Goal: Check status: Check status

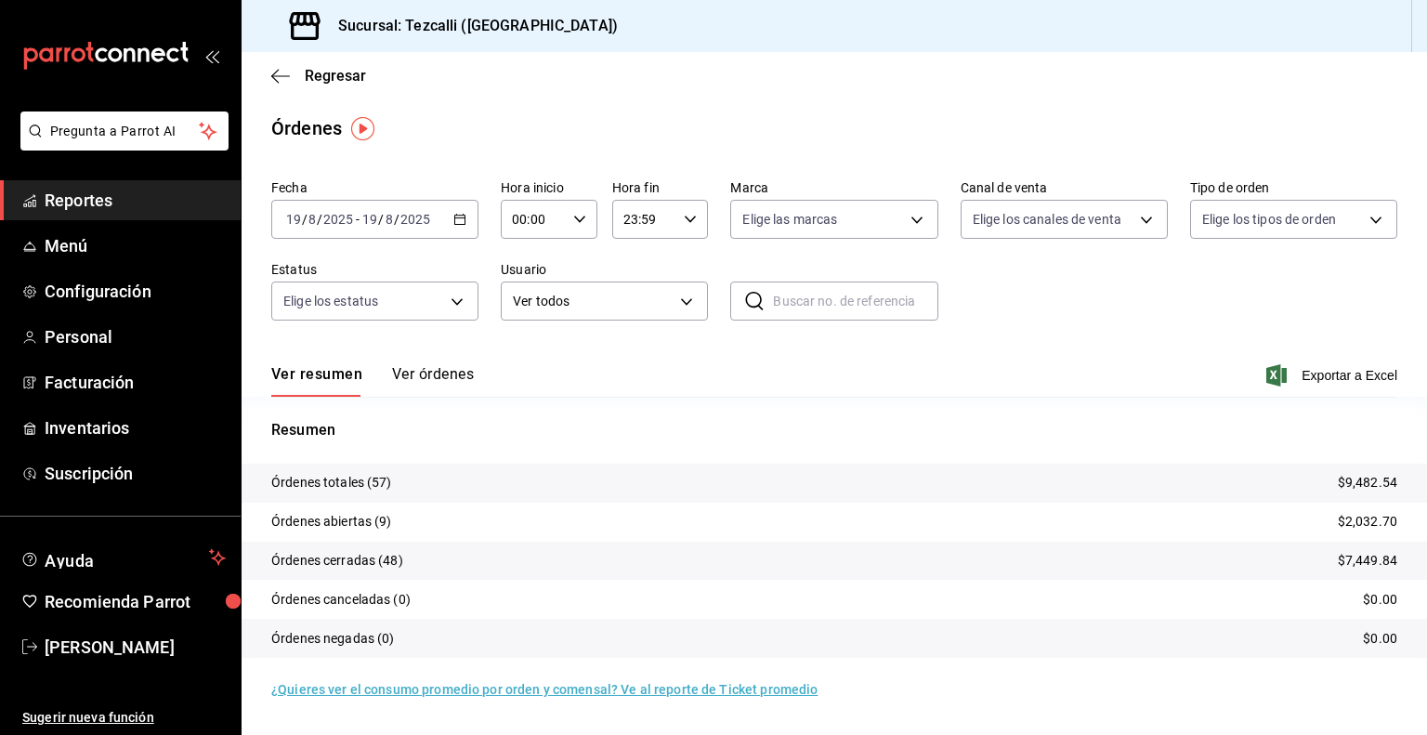
click at [420, 223] on input "2025" at bounding box center [415, 219] width 32 height 15
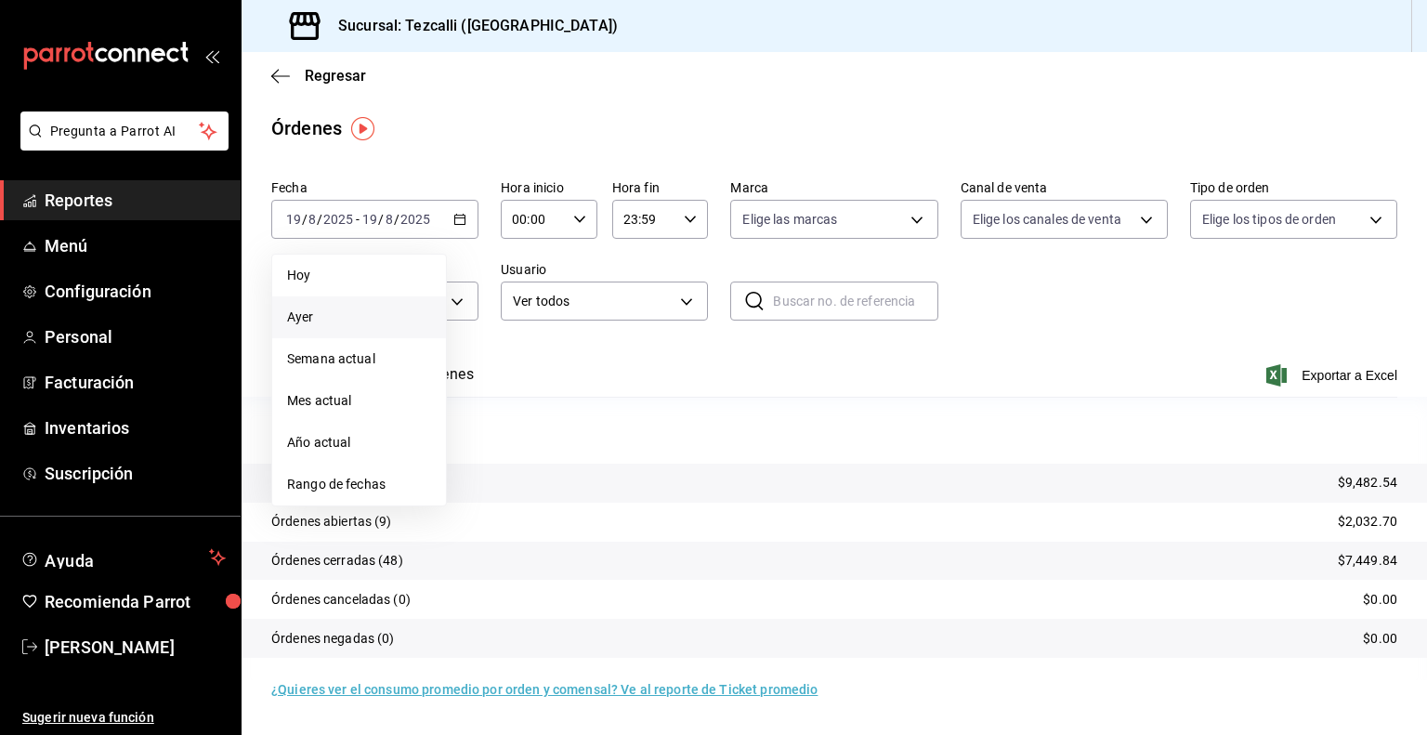
click at [319, 315] on span "Ayer" at bounding box center [359, 317] width 144 height 20
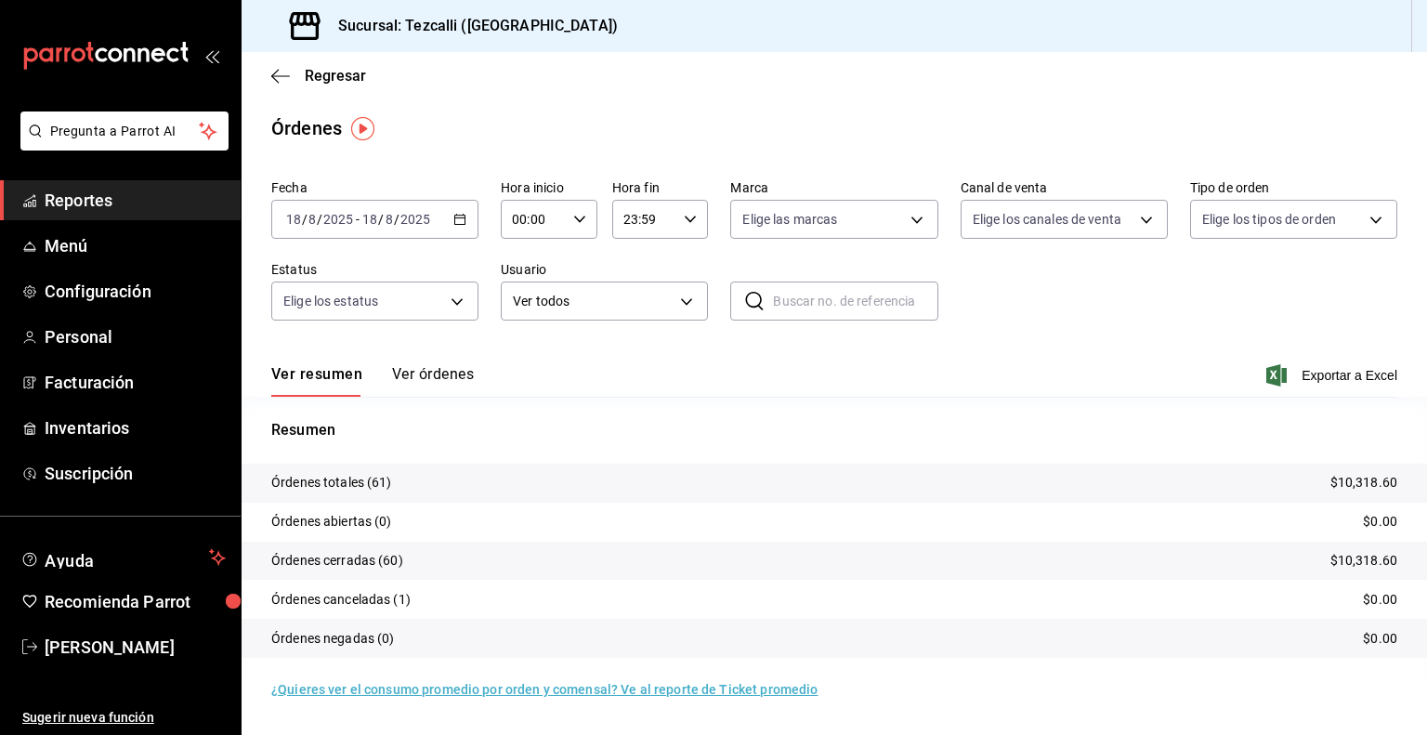
click at [433, 382] on button "Ver órdenes" at bounding box center [433, 381] width 82 height 32
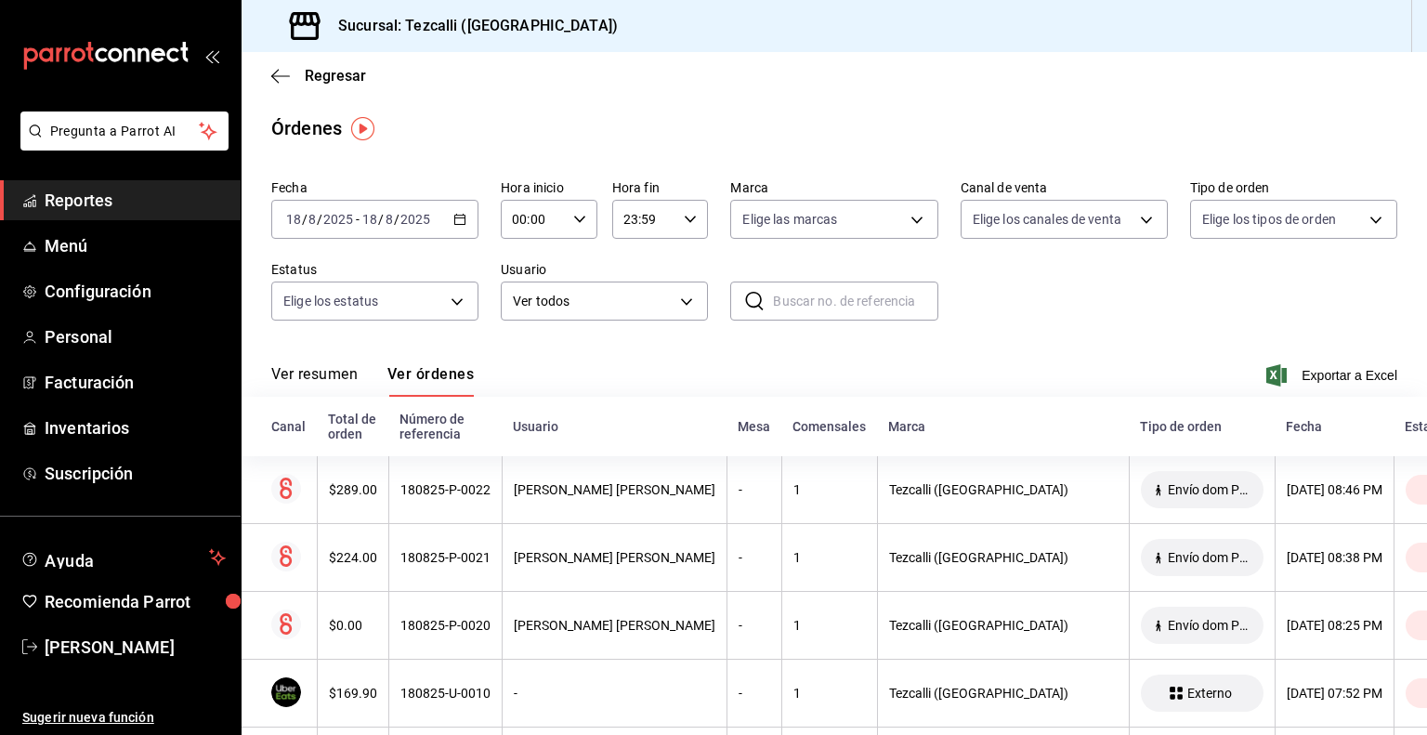
click at [336, 366] on button "Ver resumen" at bounding box center [314, 381] width 86 height 32
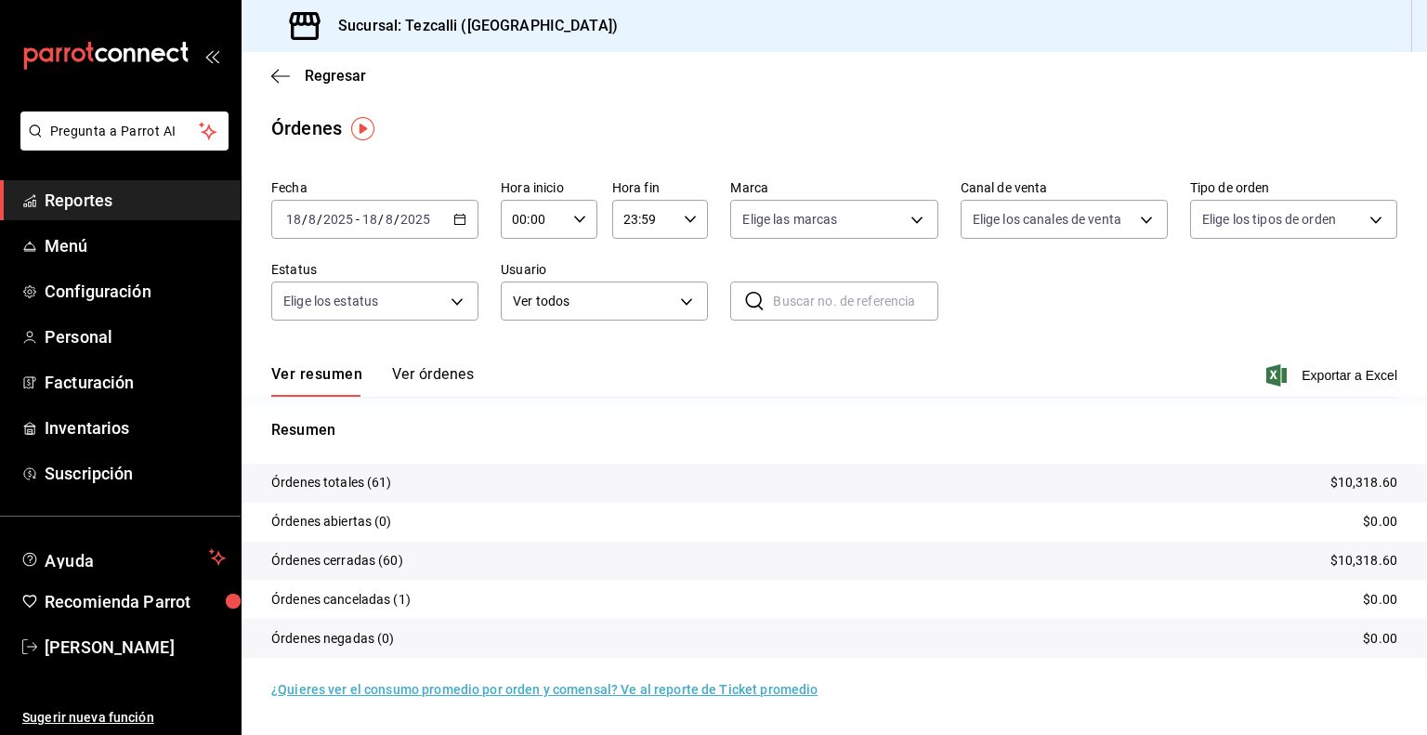
click at [430, 371] on button "Ver órdenes" at bounding box center [433, 381] width 82 height 32
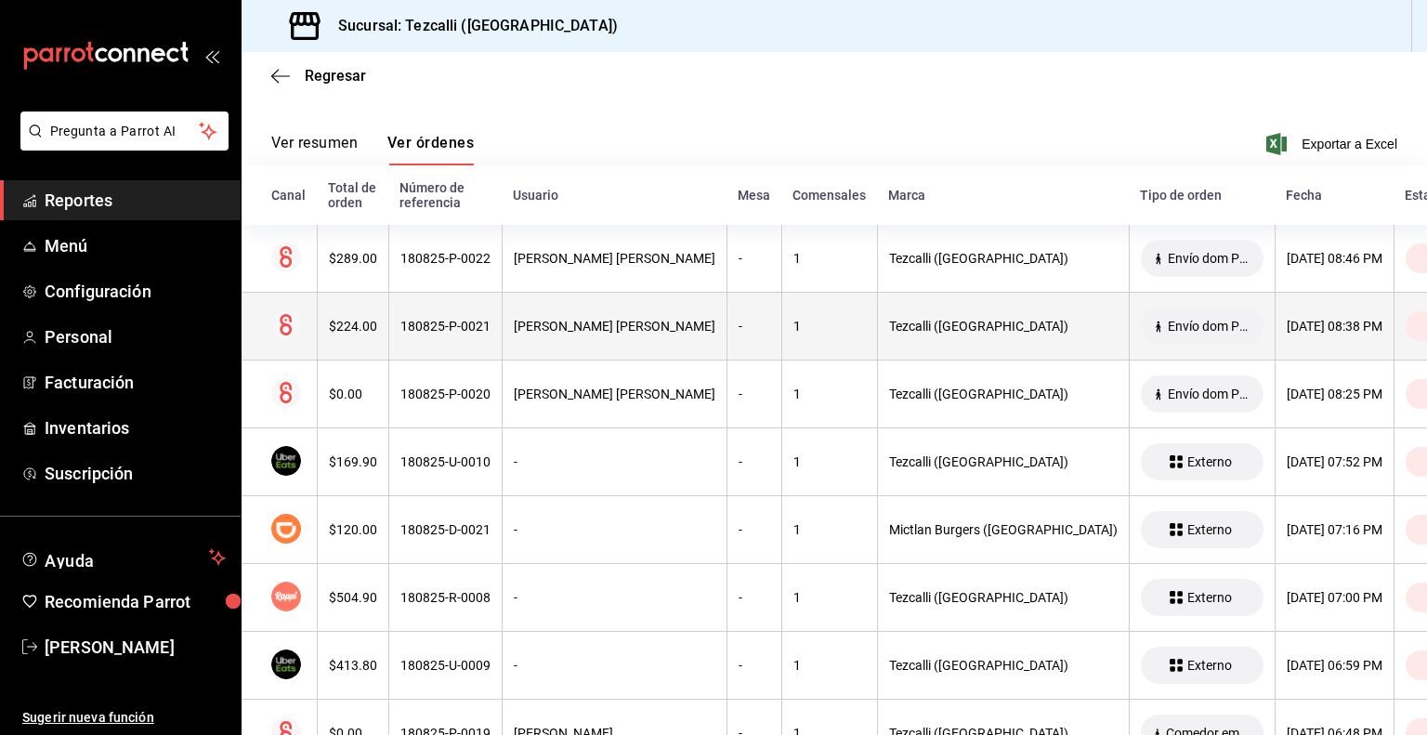
scroll to position [230, 0]
click at [1300, 266] on div "[DATE] 08:46 PM" at bounding box center [1334, 259] width 96 height 15
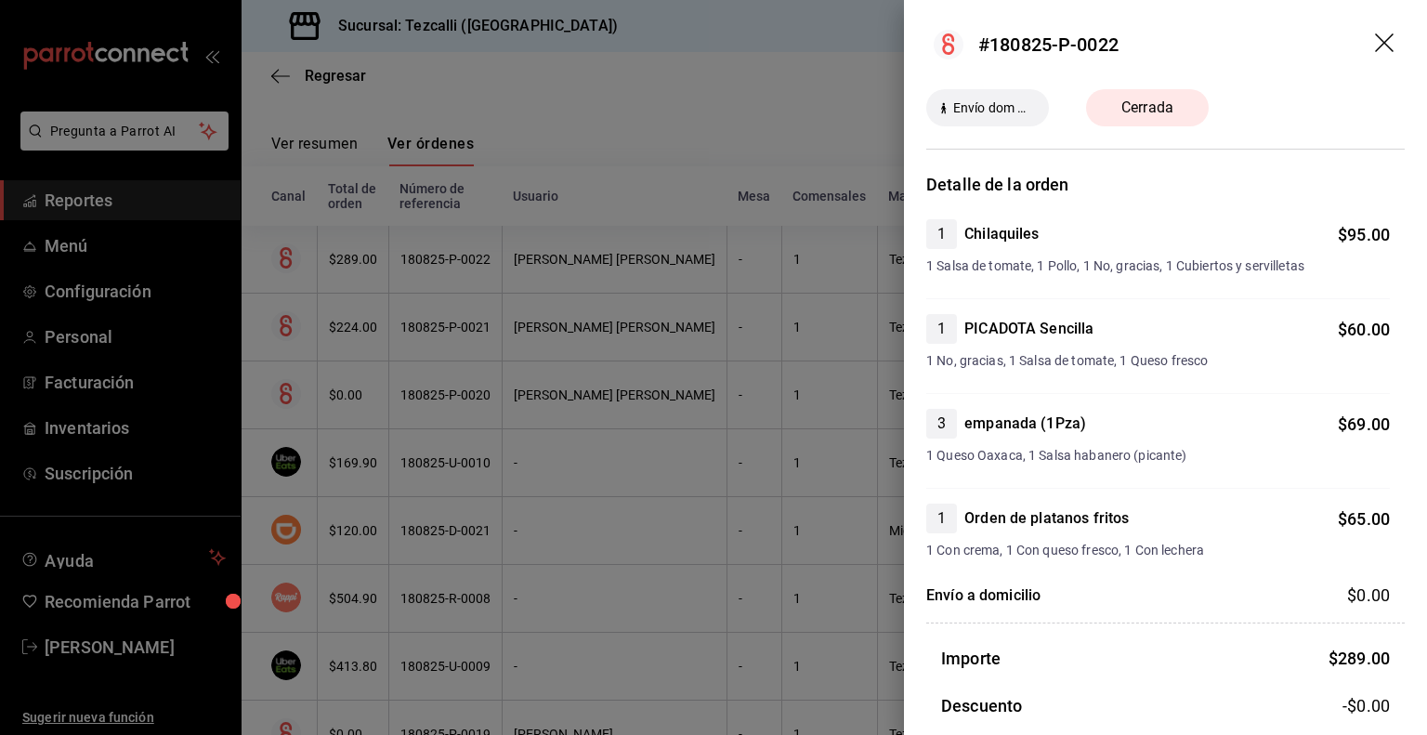
click at [758, 348] on div at bounding box center [713, 367] width 1427 height 735
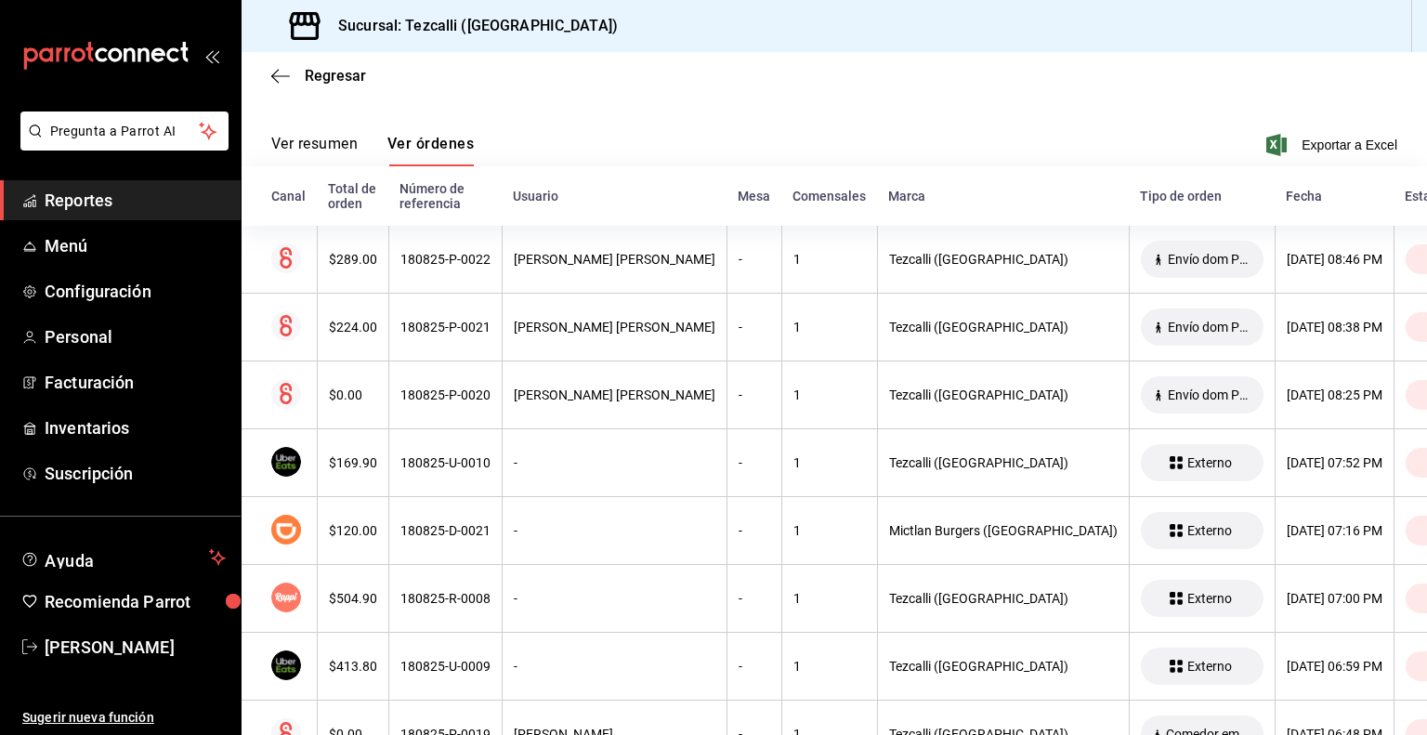
click at [336, 150] on button "Ver resumen" at bounding box center [314, 151] width 86 height 32
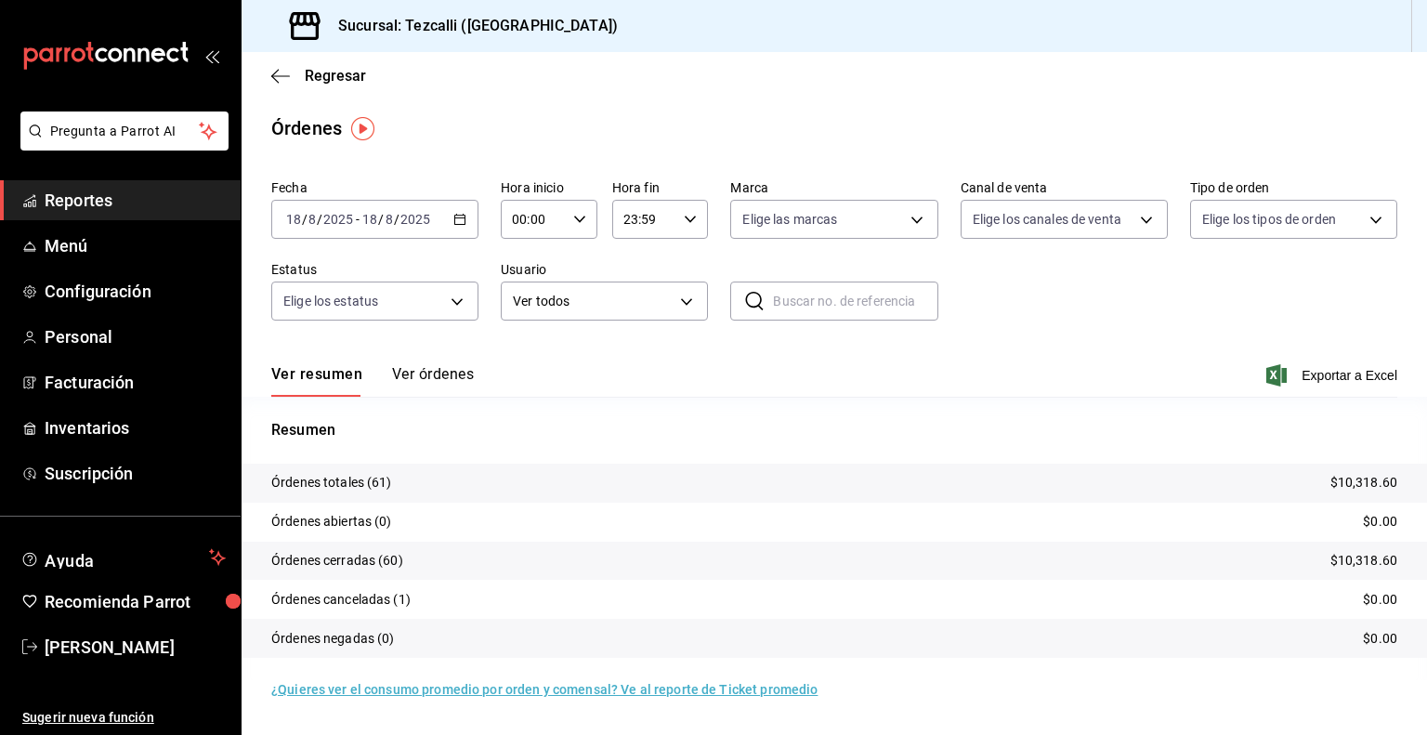
click at [381, 226] on span "/" at bounding box center [381, 219] width 6 height 15
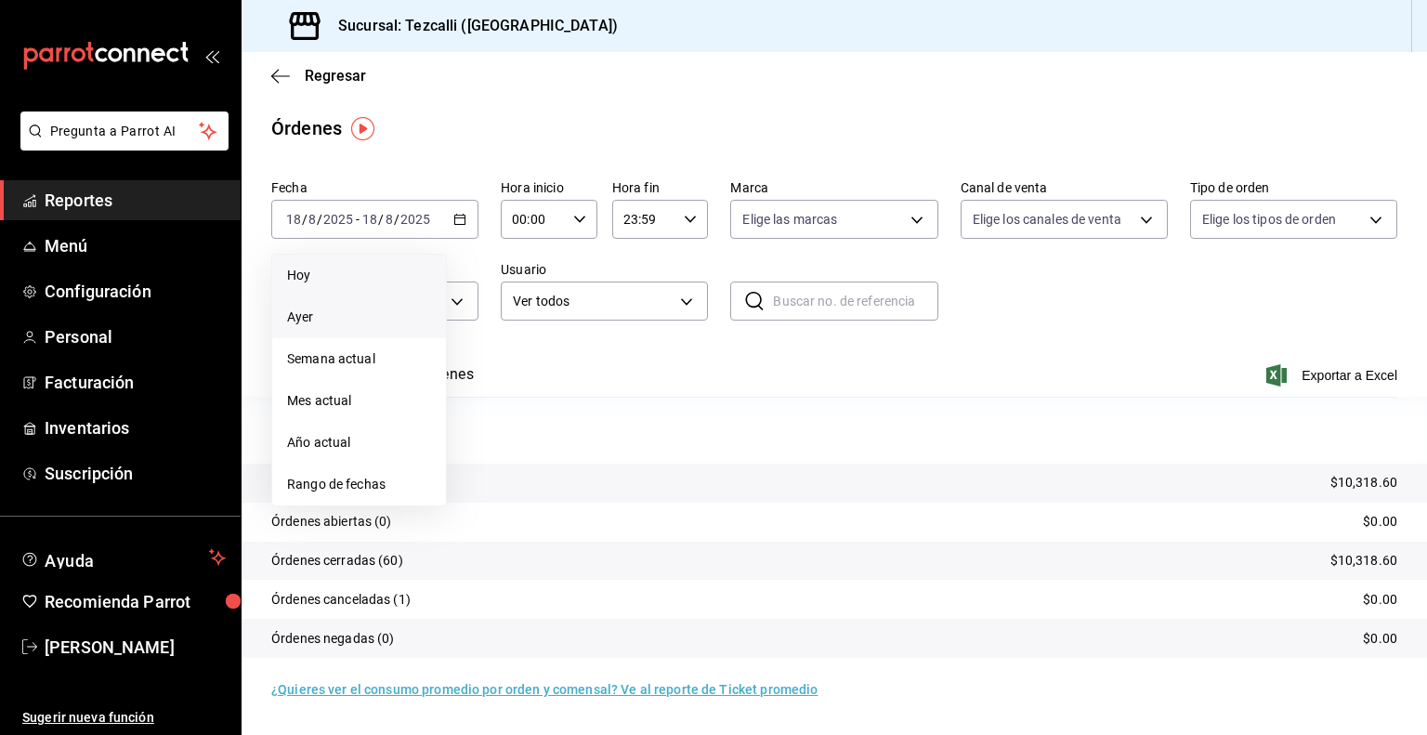
click at [355, 278] on span "Hoy" at bounding box center [359, 276] width 144 height 20
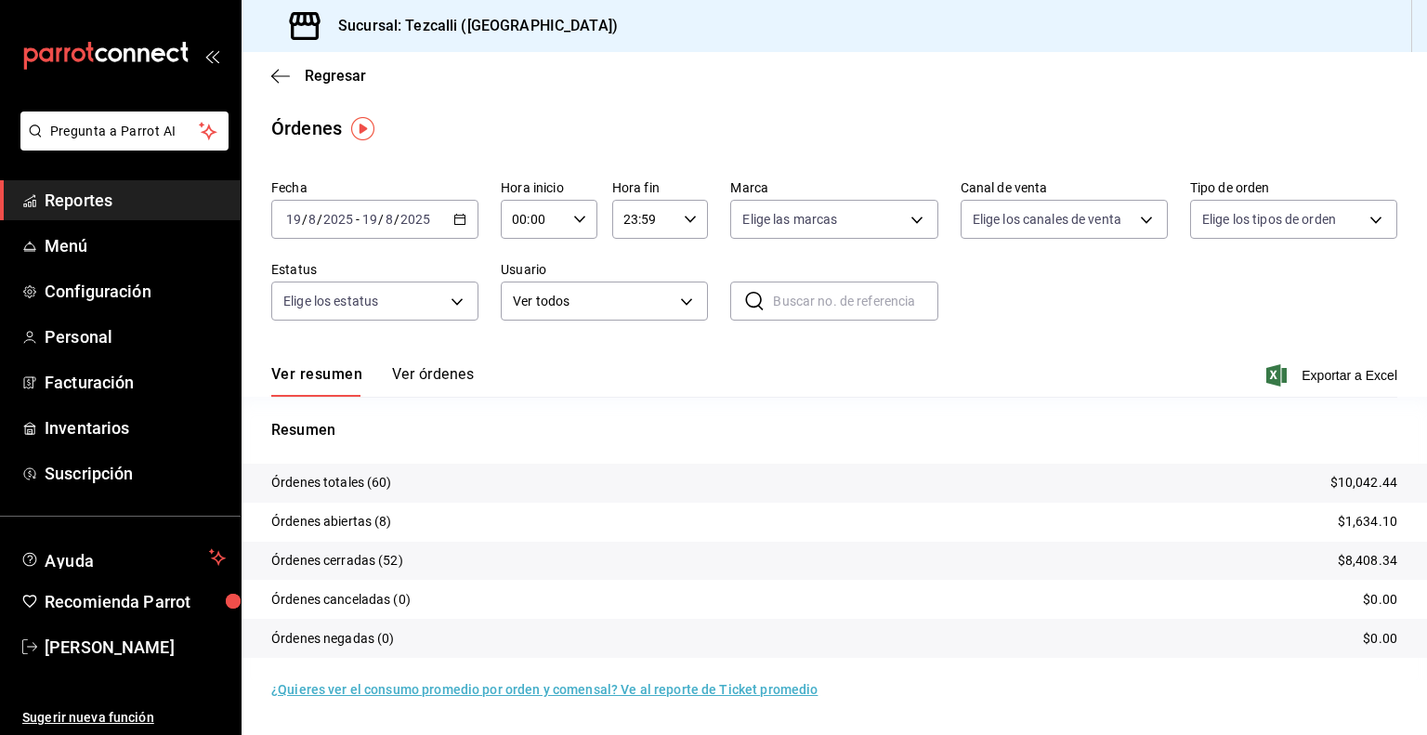
click at [427, 387] on button "Ver órdenes" at bounding box center [433, 381] width 82 height 32
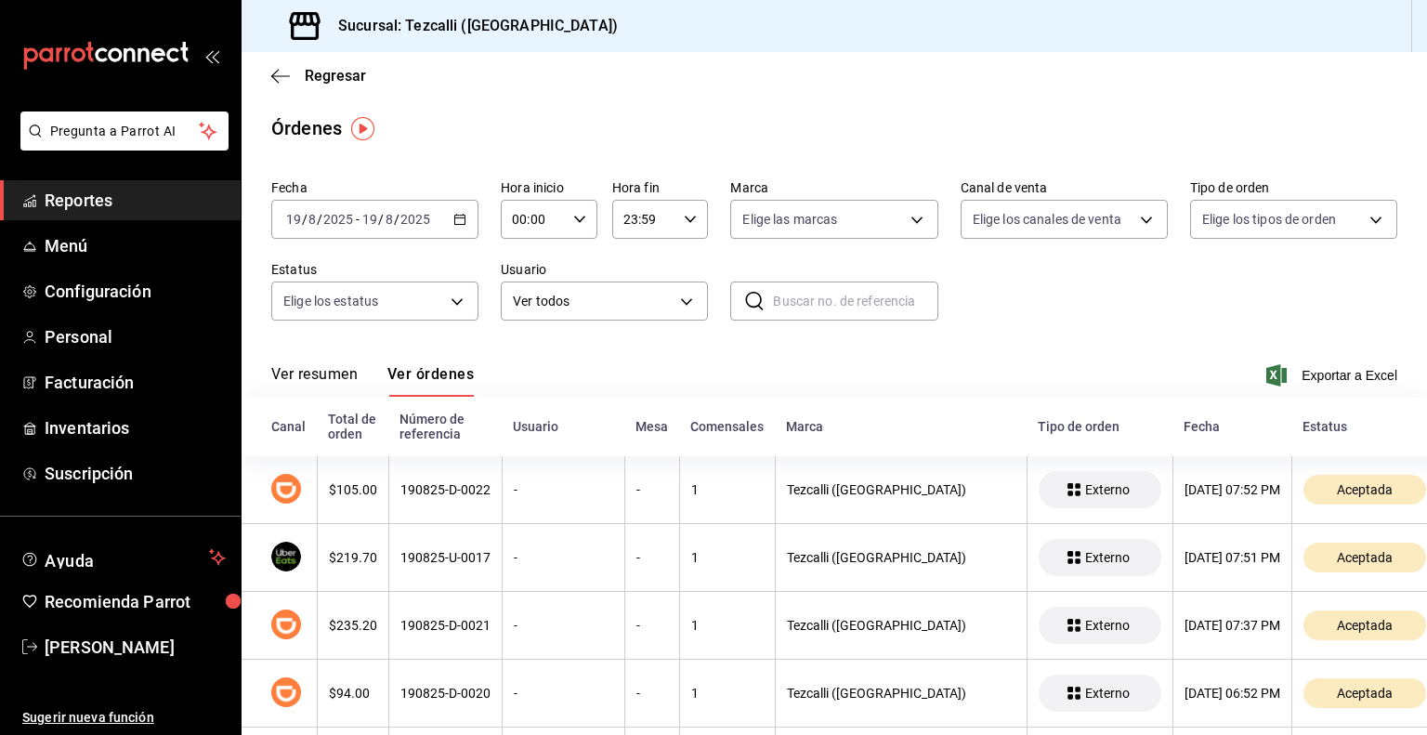
click at [331, 361] on div "Ver resumen Ver órdenes Exportar a Excel" at bounding box center [834, 370] width 1126 height 54
click at [335, 376] on button "Ver resumen" at bounding box center [314, 381] width 86 height 32
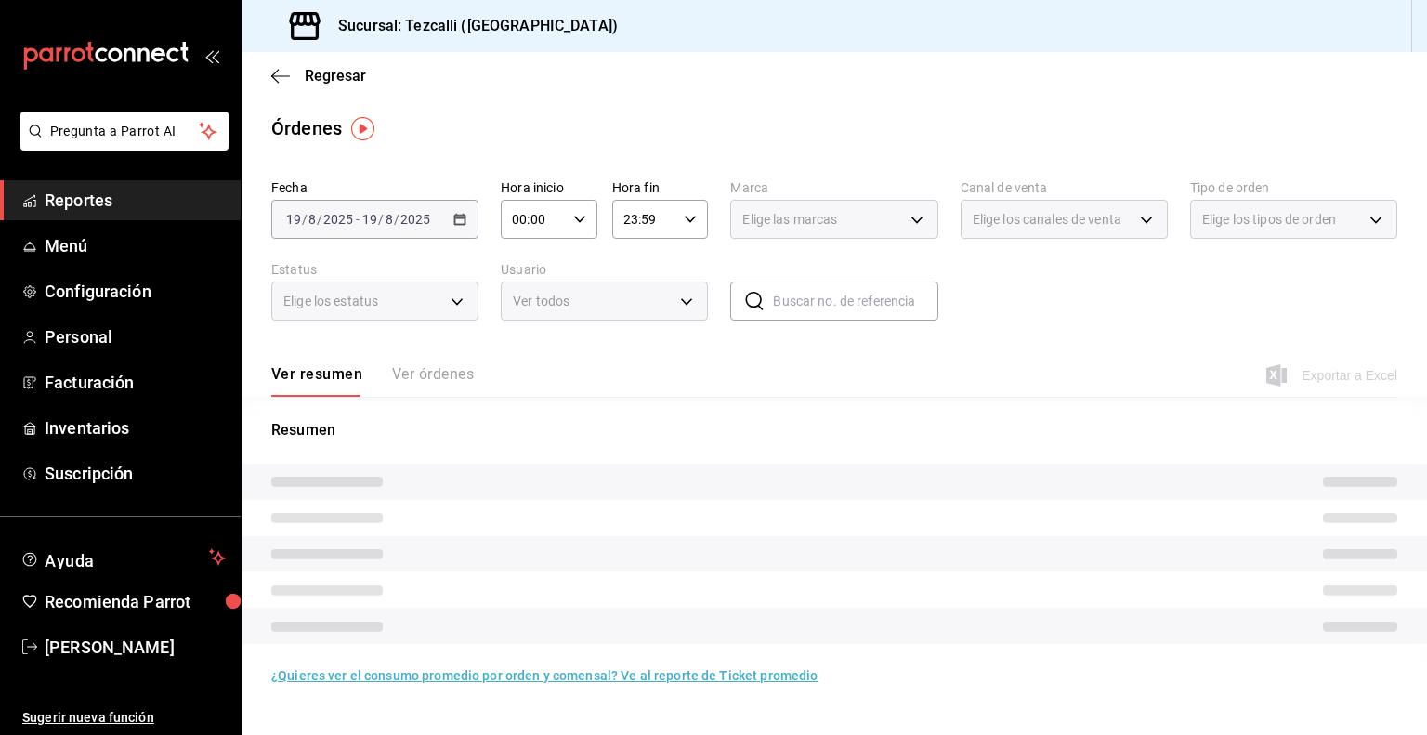
click at [606, 319] on body "Pregunta a Parrot AI Reportes Menú Configuración Personal Facturación Inventari…" at bounding box center [713, 367] width 1427 height 735
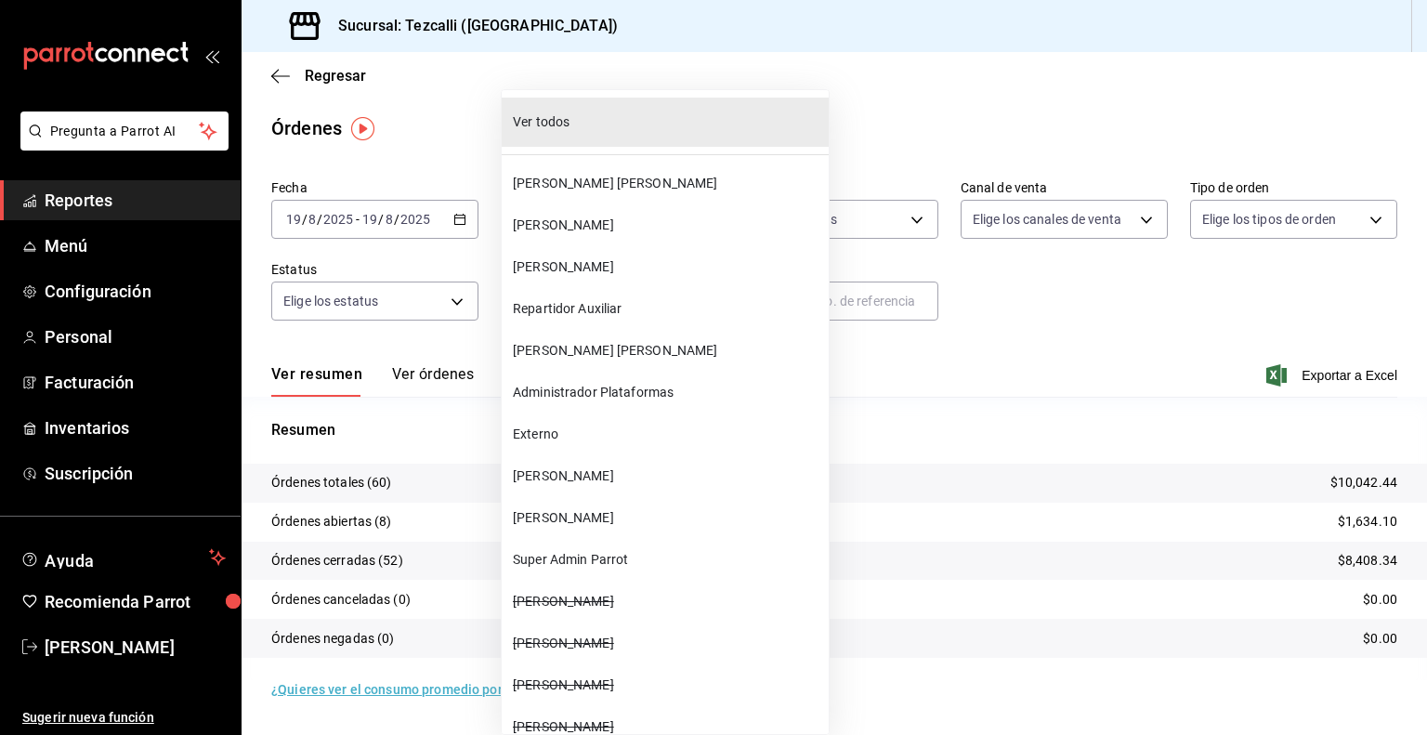
click at [970, 340] on div at bounding box center [713, 367] width 1427 height 735
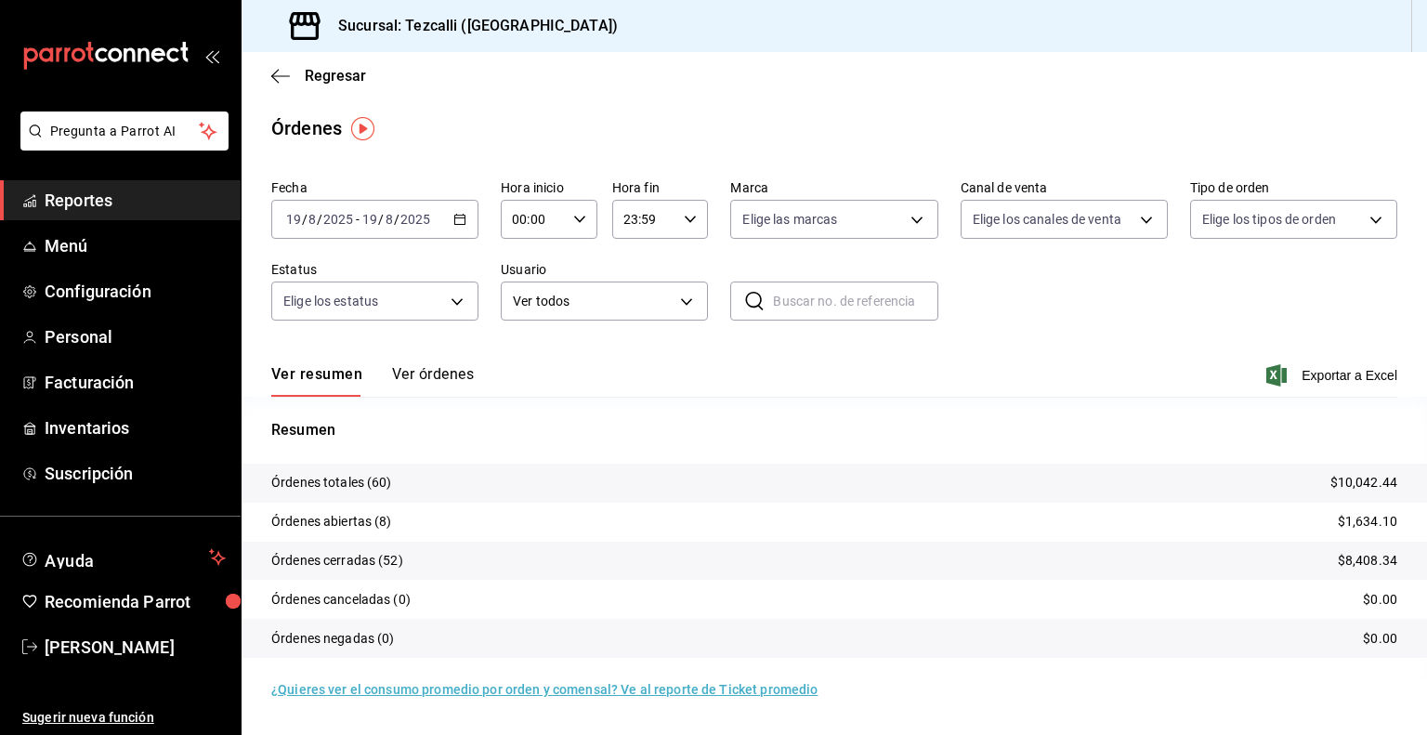
click at [970, 340] on div "Fecha [DATE] [DATE] - [DATE] [DATE] Hora inicio 00:00 Hora inicio Hora fin 23:5…" at bounding box center [834, 257] width 1126 height 171
click at [398, 371] on button "Ver órdenes" at bounding box center [433, 381] width 82 height 32
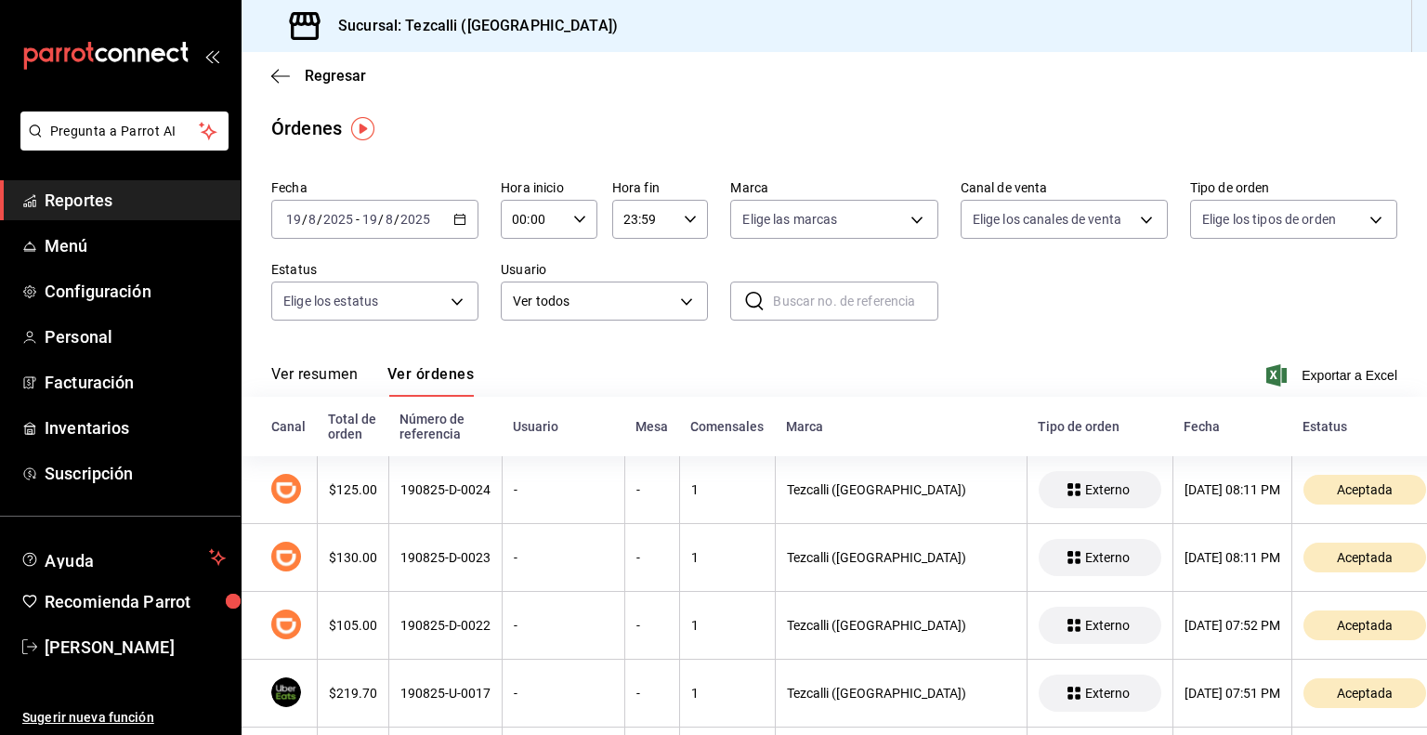
click at [334, 373] on button "Ver resumen" at bounding box center [314, 381] width 86 height 32
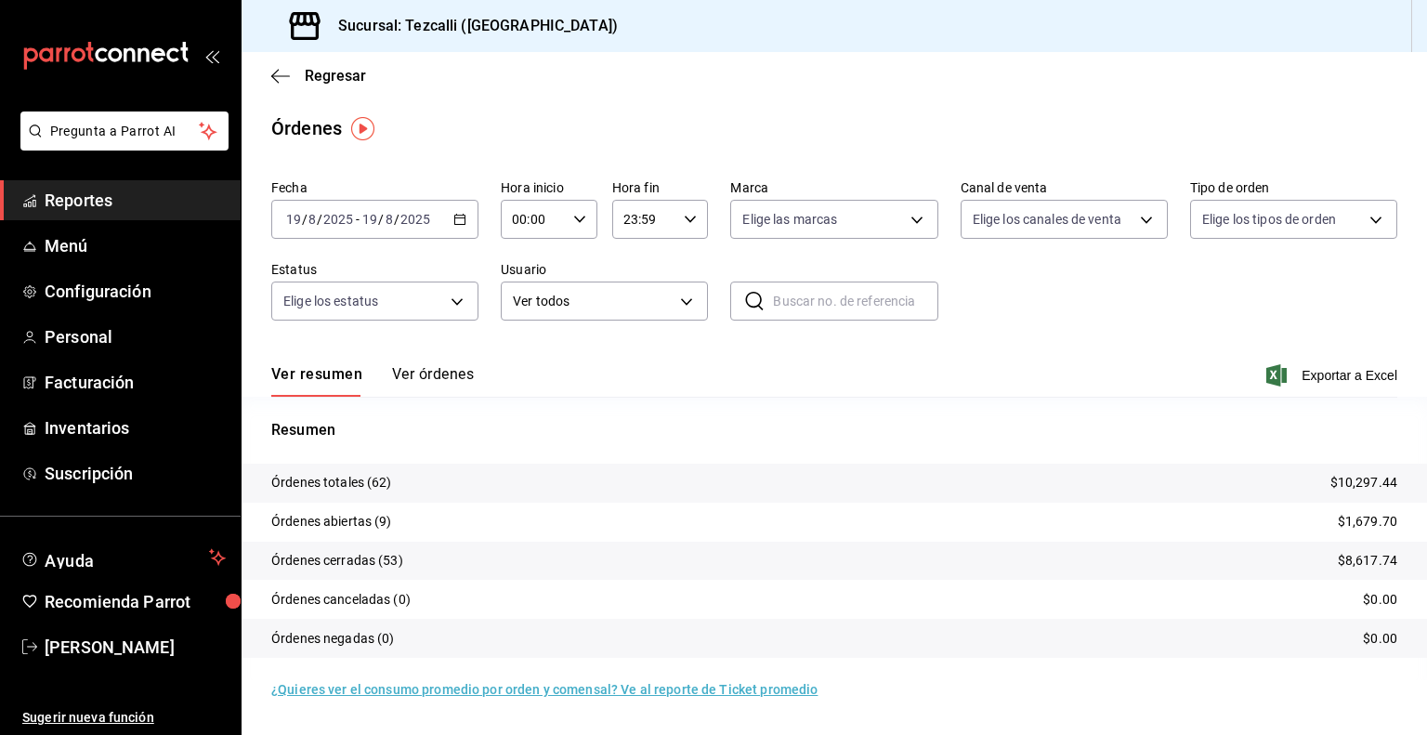
click at [448, 374] on button "Ver órdenes" at bounding box center [433, 381] width 82 height 32
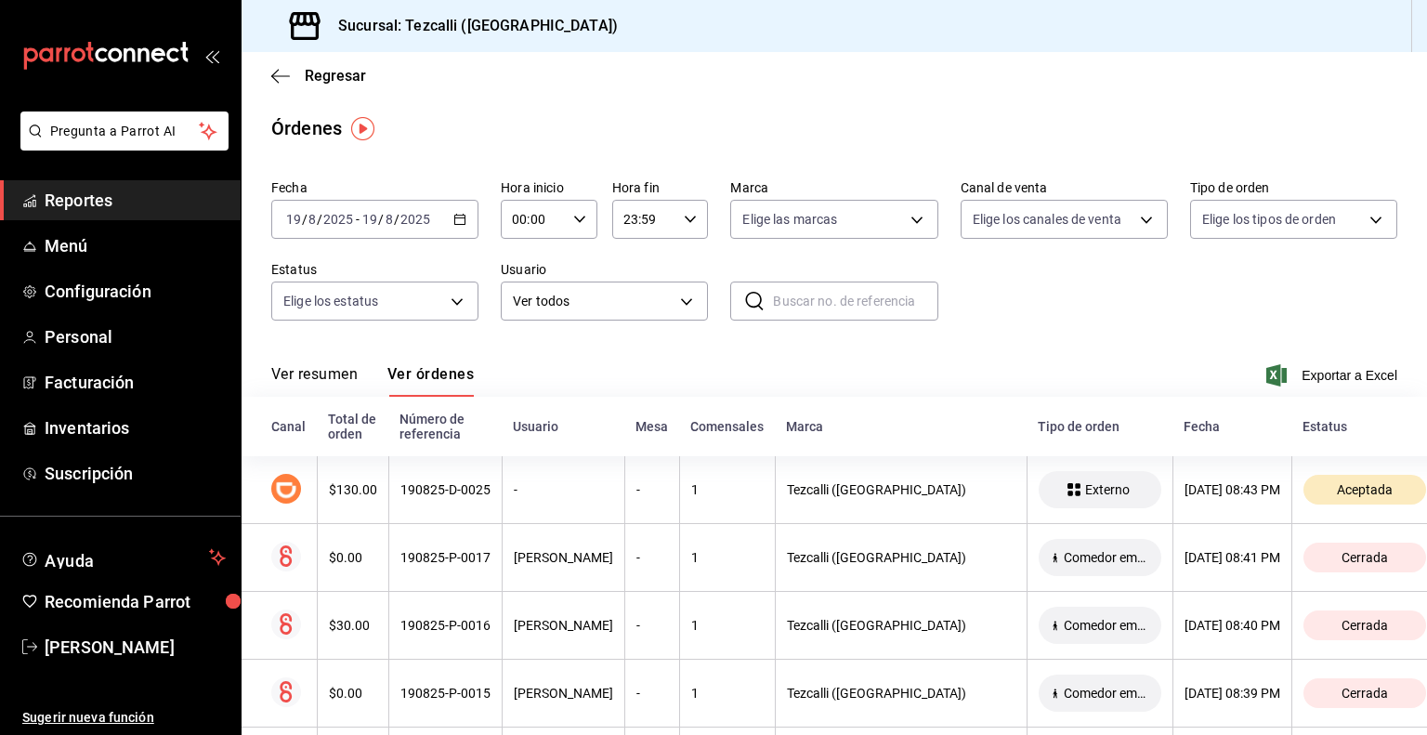
click at [327, 380] on button "Ver resumen" at bounding box center [314, 381] width 86 height 32
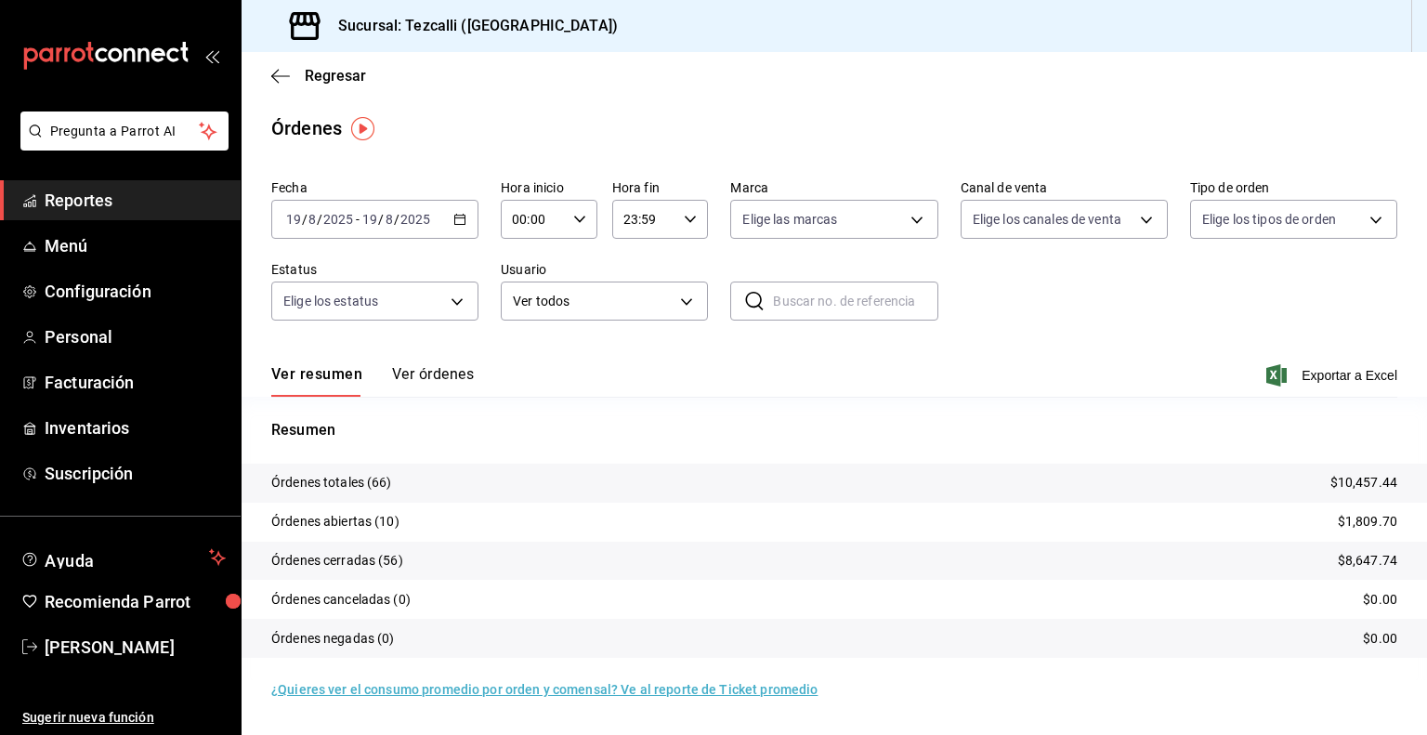
click at [421, 371] on button "Ver órdenes" at bounding box center [433, 381] width 82 height 32
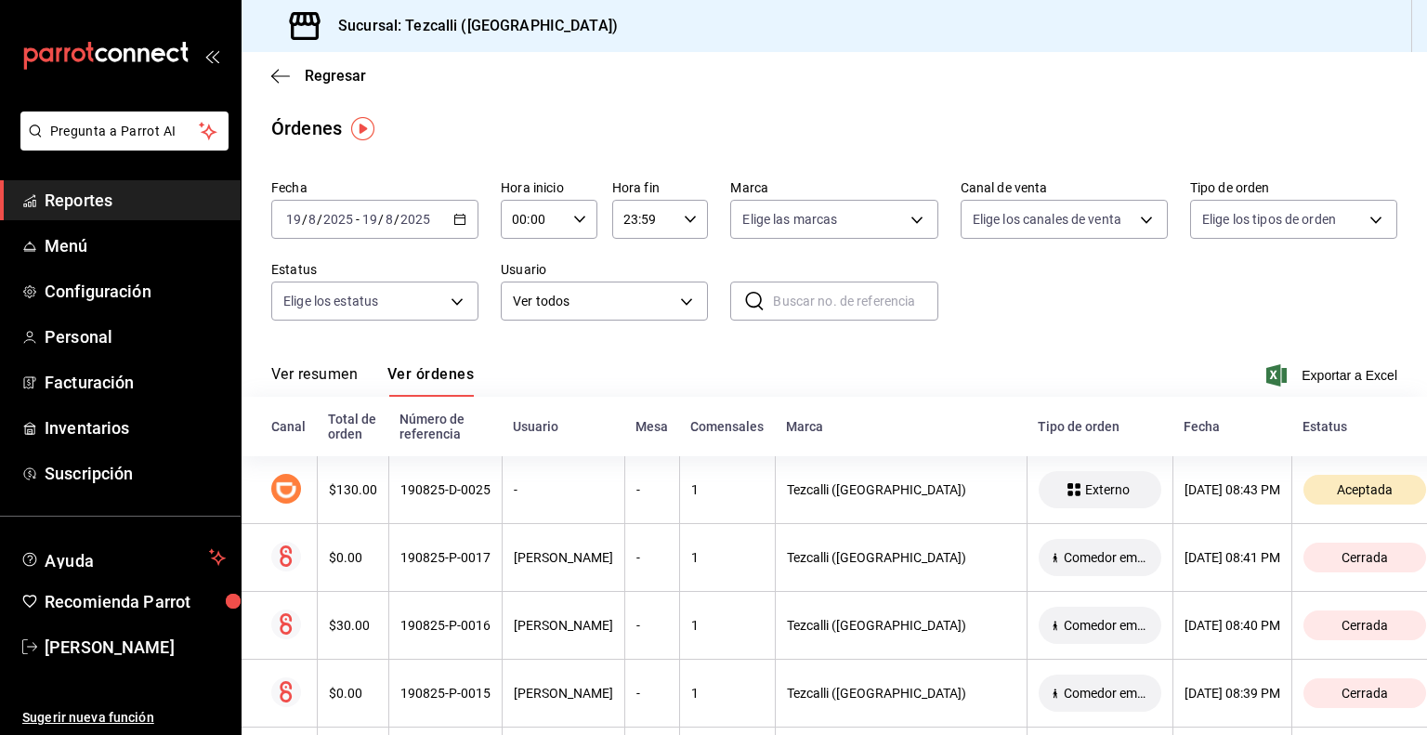
click at [338, 379] on button "Ver resumen" at bounding box center [314, 381] width 86 height 32
